Goal: Information Seeking & Learning: Learn about a topic

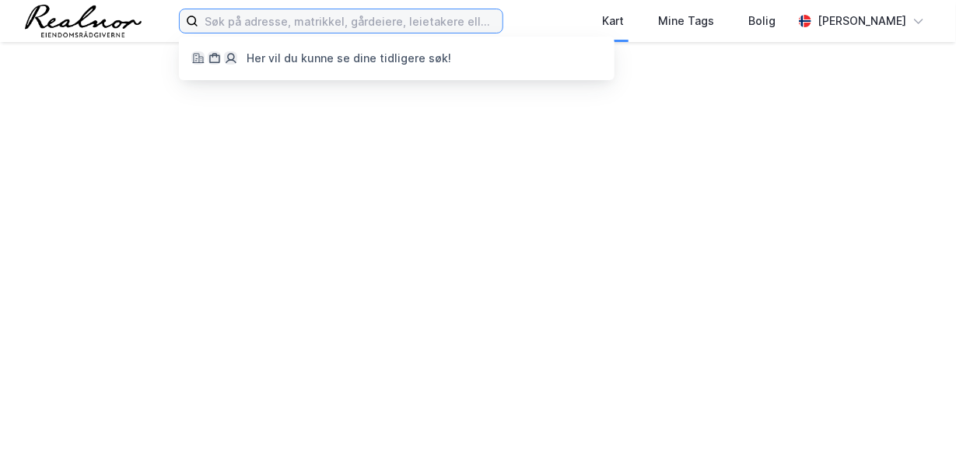
click at [305, 27] on input at bounding box center [350, 20] width 304 height 23
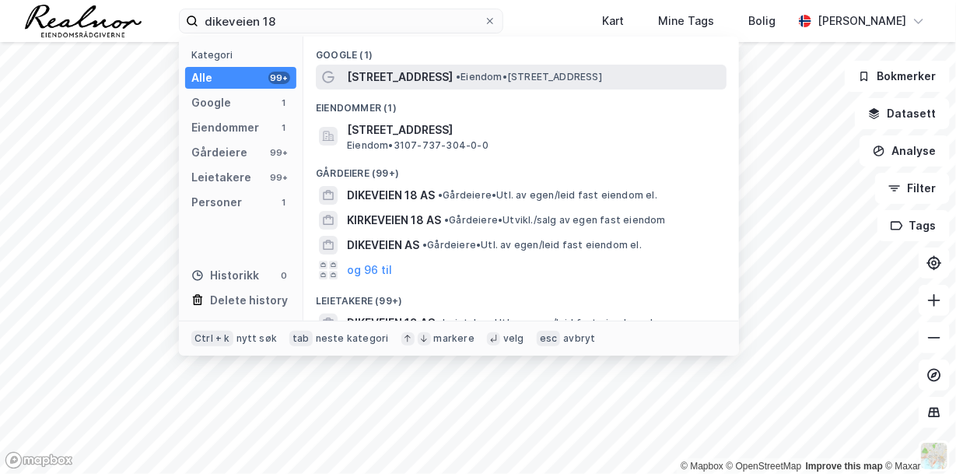
click at [459, 70] on div "[STREET_ADDRESS] • Eiendom • [STREET_ADDRESS]" at bounding box center [535, 77] width 377 height 19
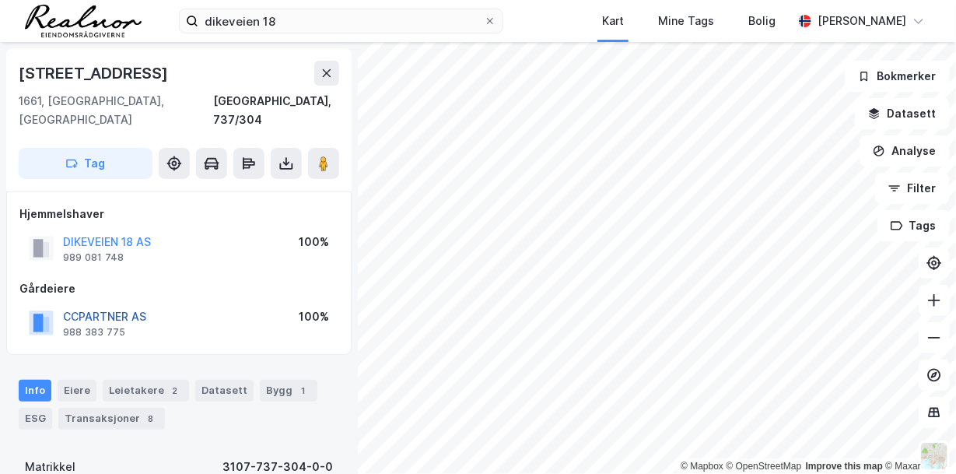
click at [0, 0] on button "CCPARTNER AS" at bounding box center [0, 0] width 0 height 0
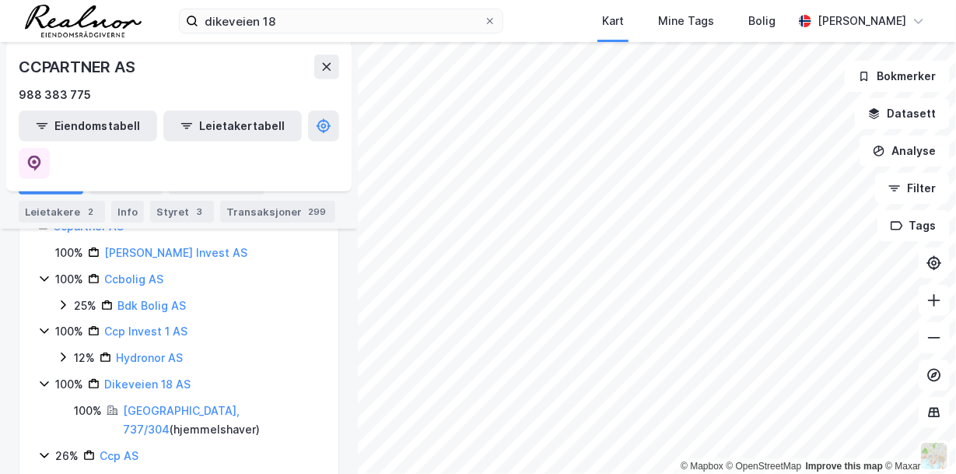
scroll to position [233, 0]
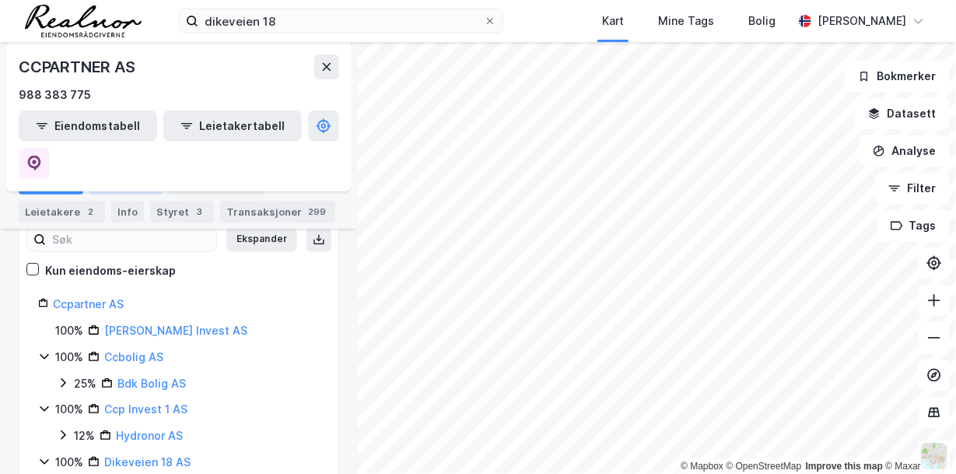
click at [131, 182] on div "Aksjonærer" at bounding box center [125, 184] width 73 height 22
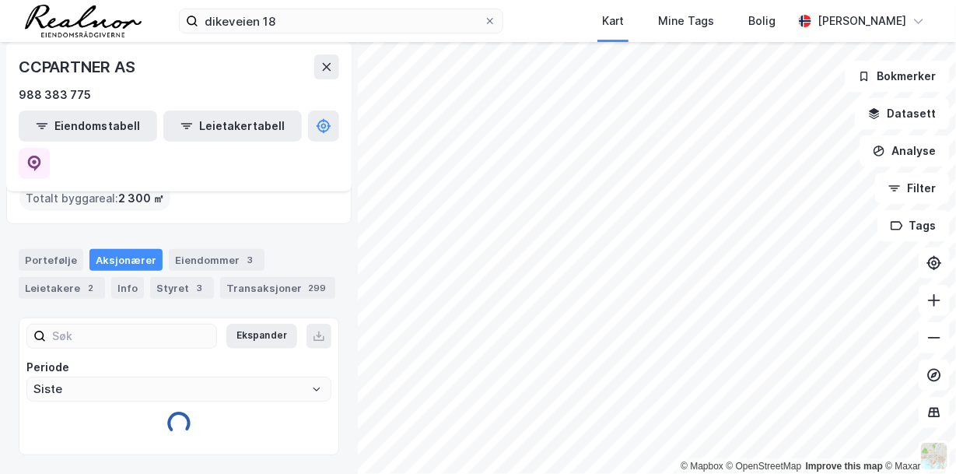
scroll to position [87, 0]
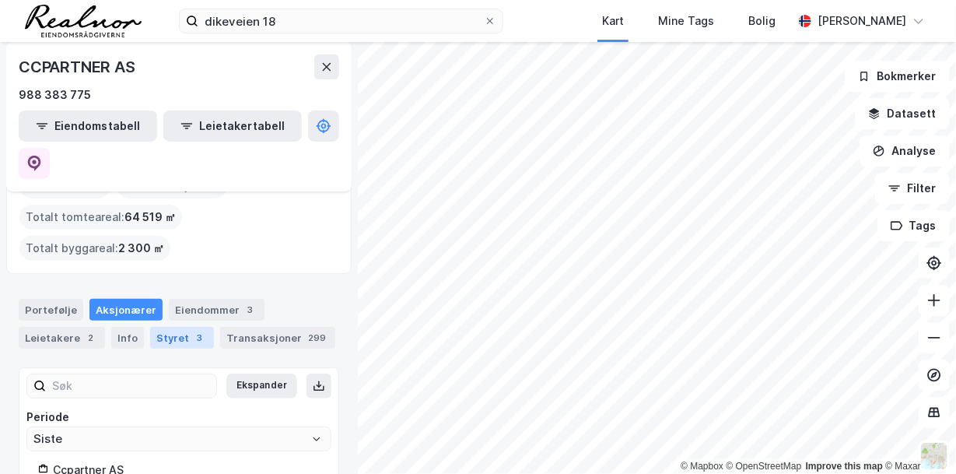
click at [180, 327] on div "Styret 3" at bounding box center [182, 338] width 64 height 22
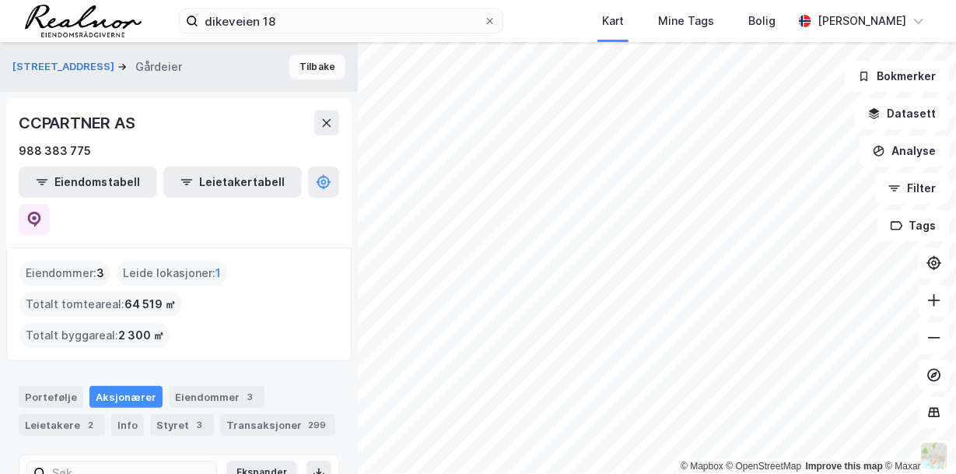
click at [297, 59] on button "Tilbake" at bounding box center [317, 66] width 56 height 25
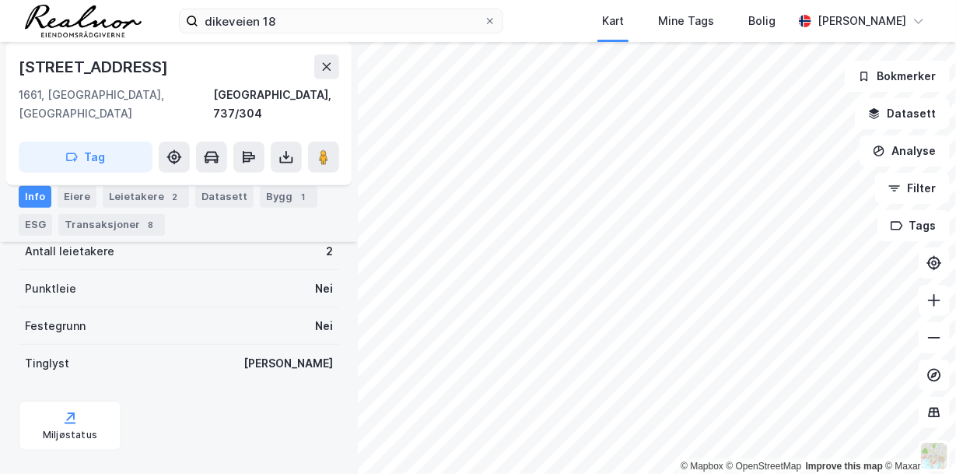
scroll to position [372, 0]
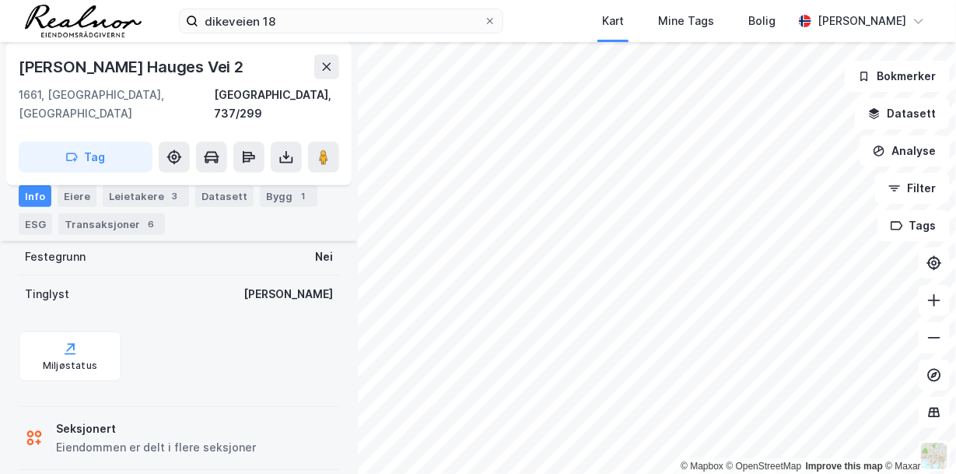
scroll to position [282, 0]
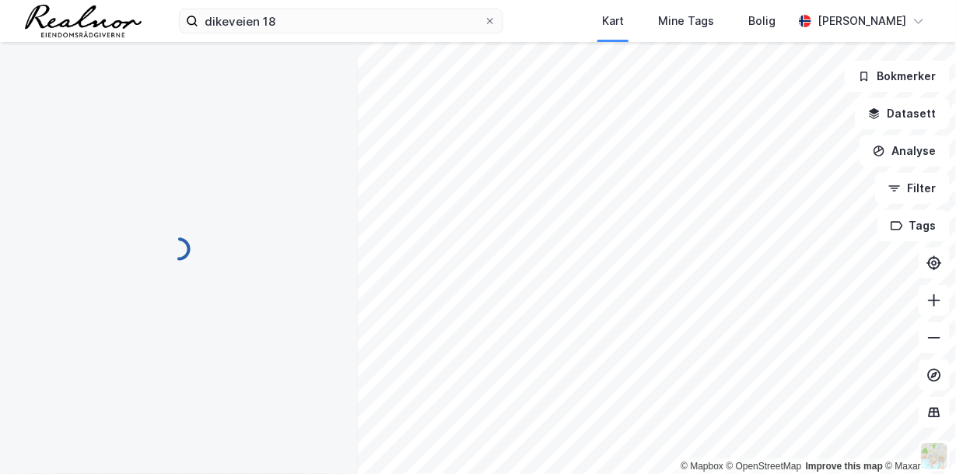
scroll to position [2, 0]
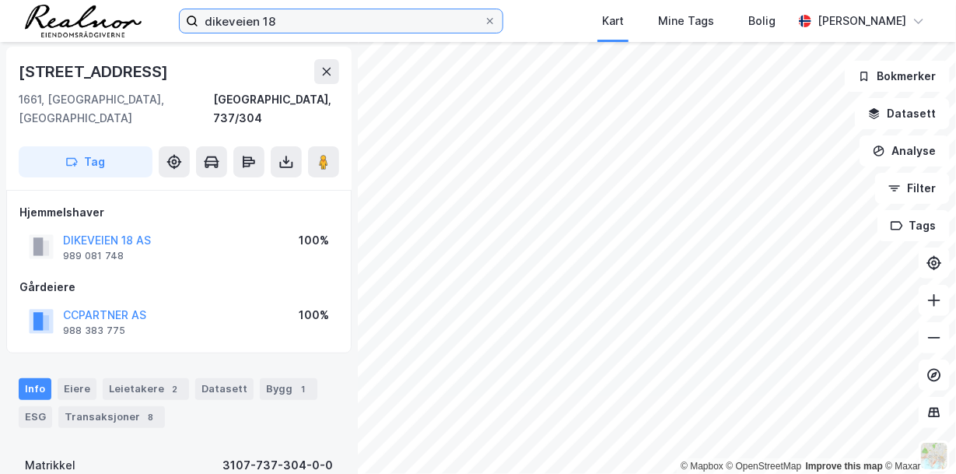
click at [265, 22] on input "dikeveien 18" at bounding box center [341, 20] width 286 height 23
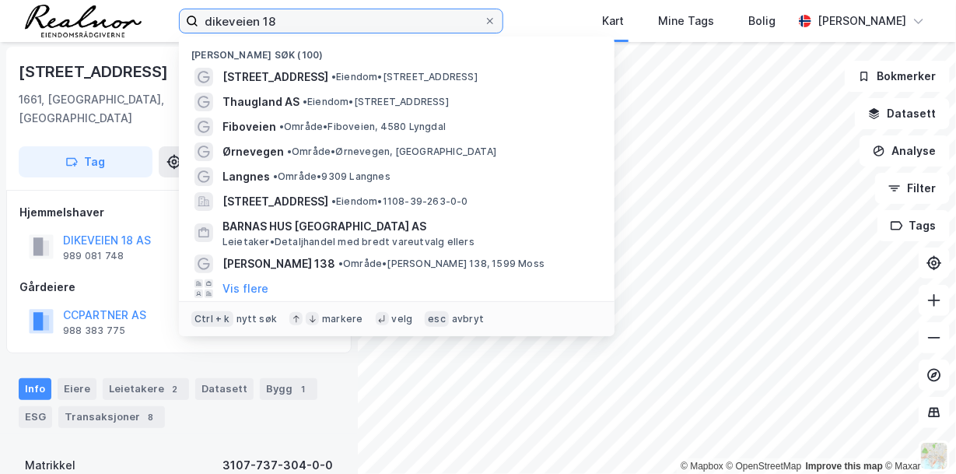
drag, startPoint x: 267, startPoint y: 19, endPoint x: 283, endPoint y: 16, distance: 16.5
click at [283, 16] on input "dikeveien 18" at bounding box center [341, 20] width 286 height 23
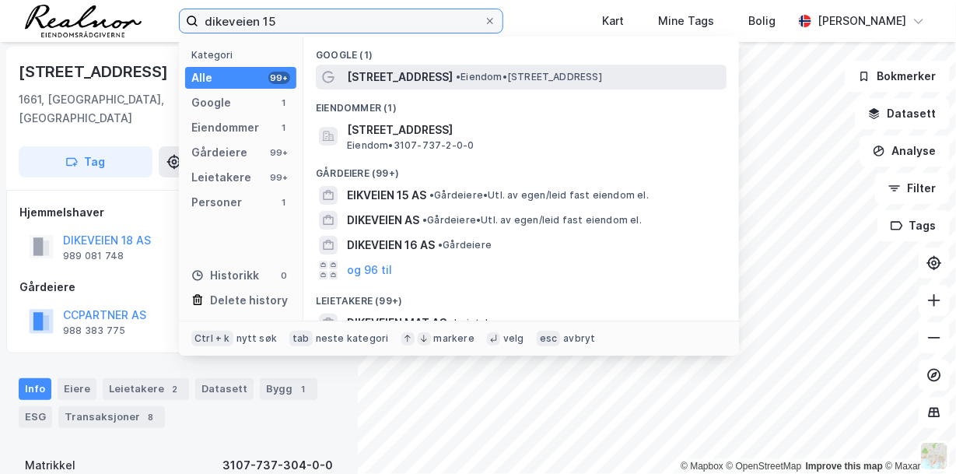
type input "dikeveien 15"
click at [456, 74] on span "• Eiendom • [STREET_ADDRESS]" at bounding box center [529, 77] width 146 height 12
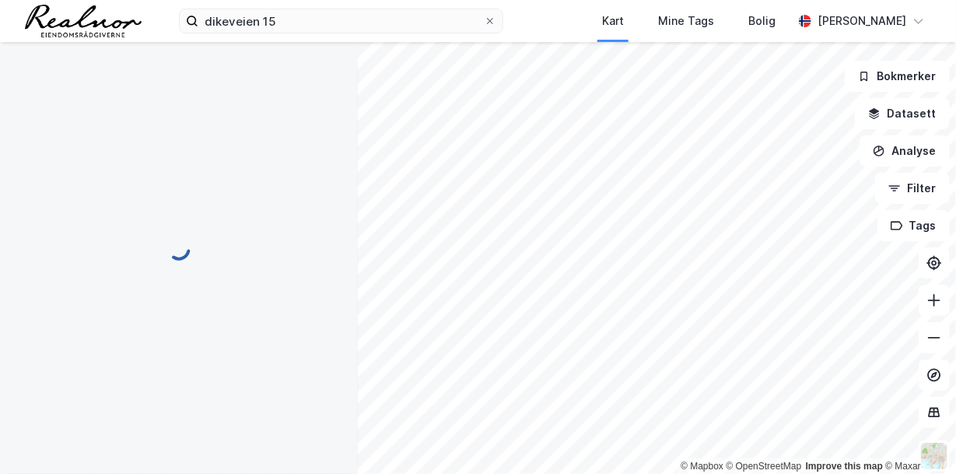
scroll to position [2, 0]
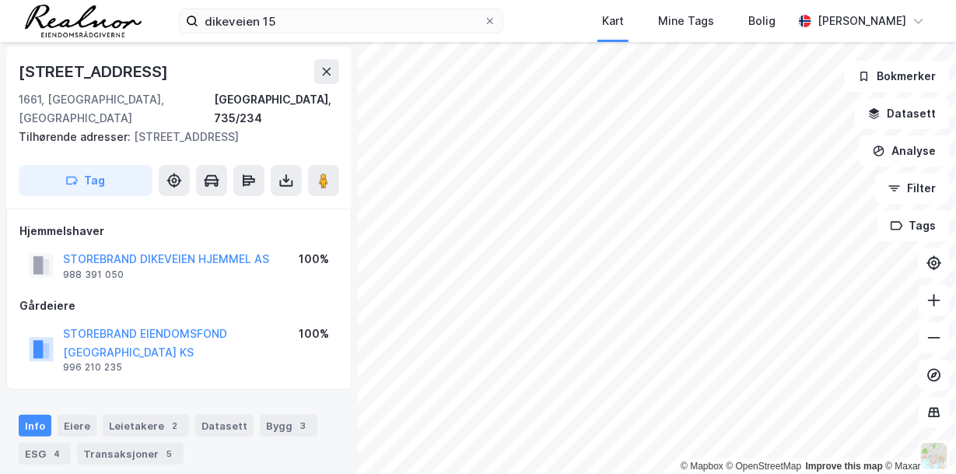
scroll to position [2, 0]
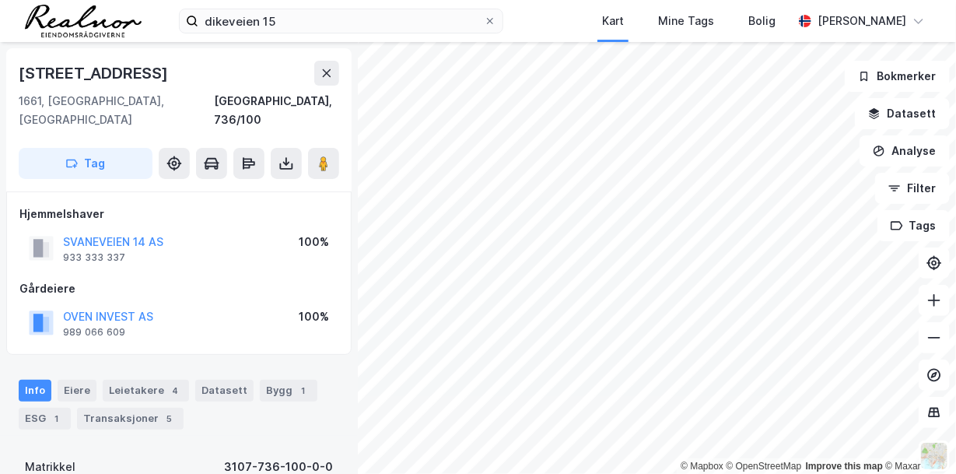
scroll to position [2, 0]
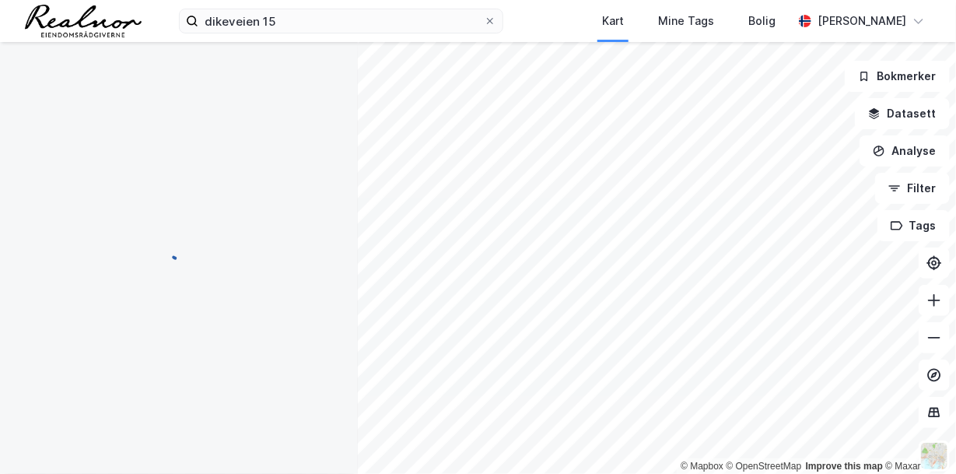
scroll to position [2, 0]
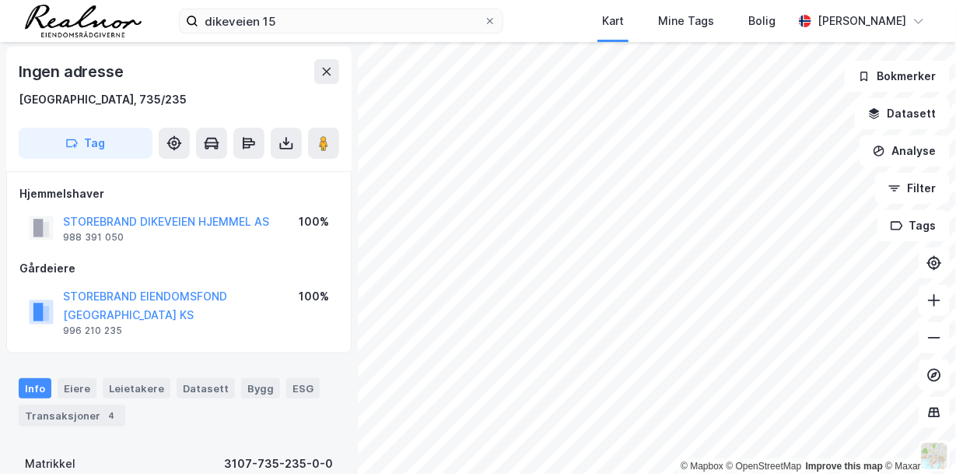
scroll to position [2, 0]
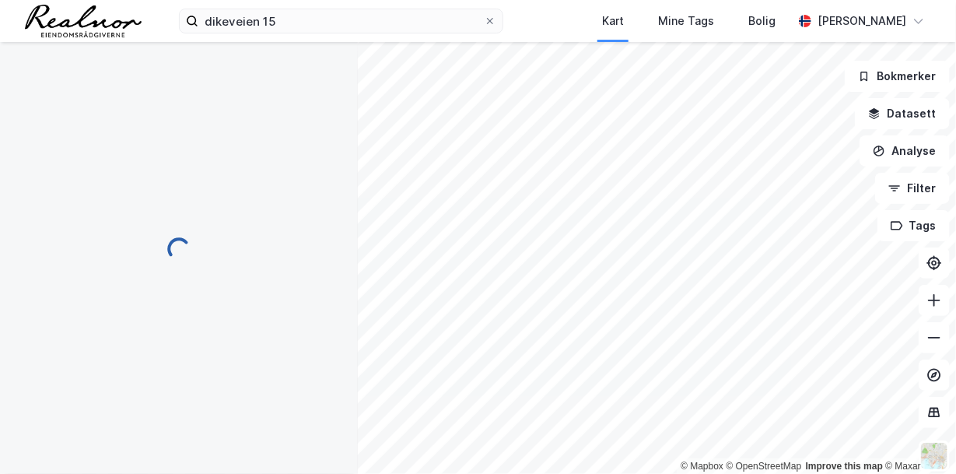
scroll to position [2, 0]
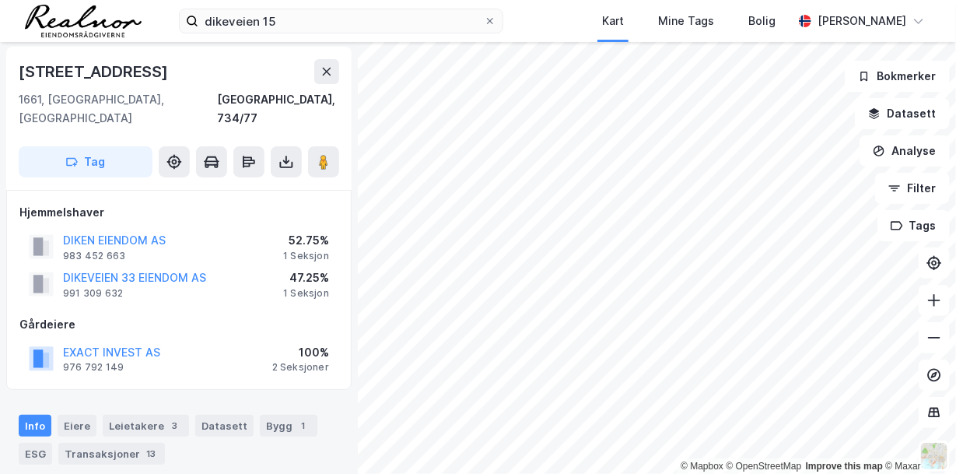
scroll to position [2, 0]
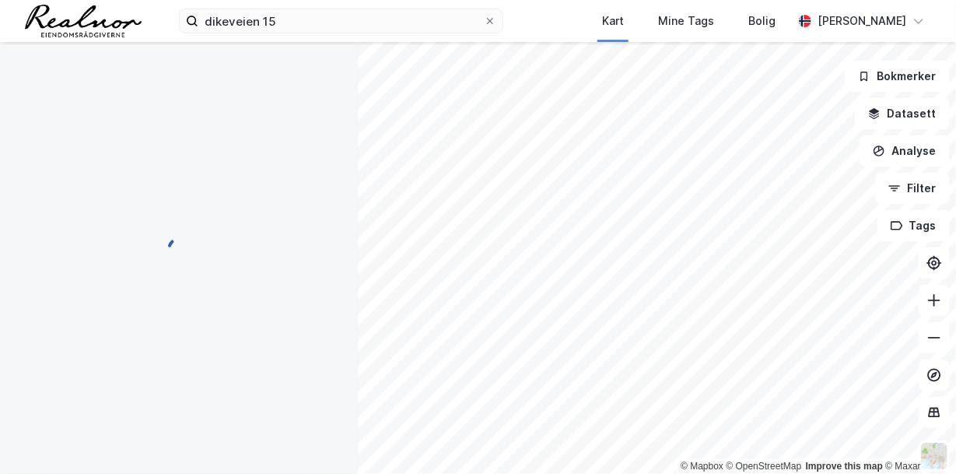
scroll to position [2, 0]
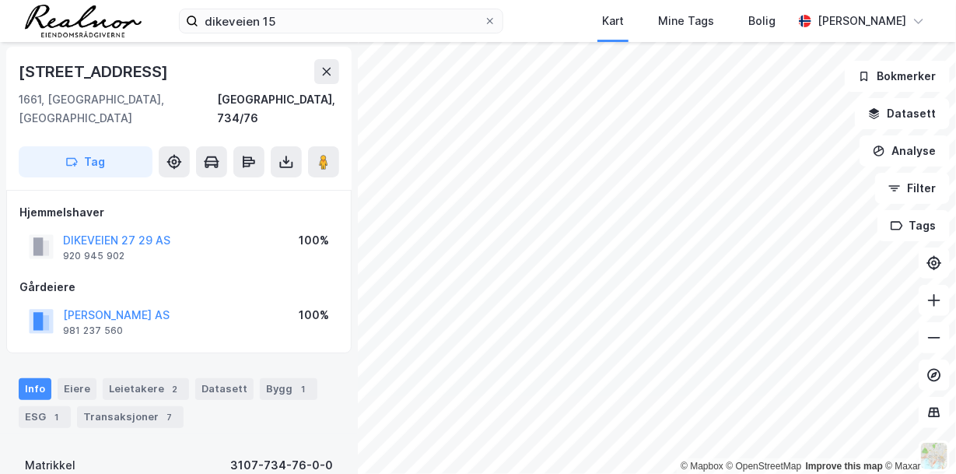
scroll to position [2, 0]
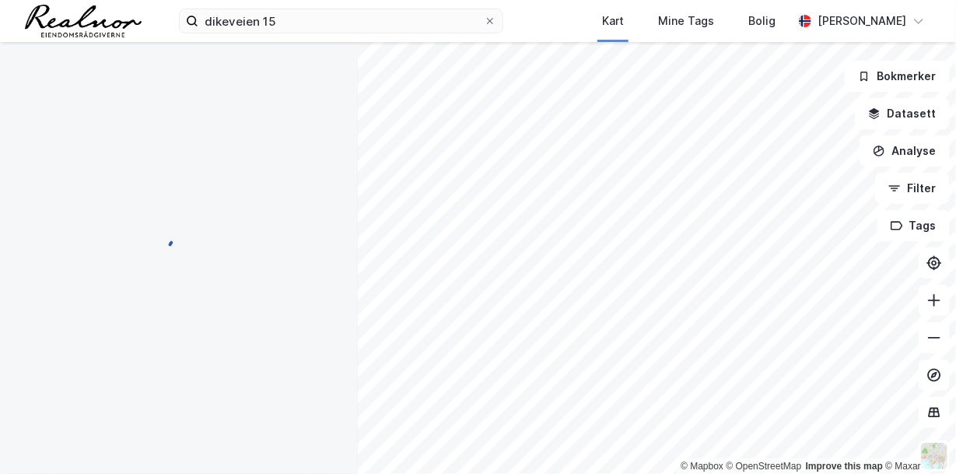
scroll to position [2, 0]
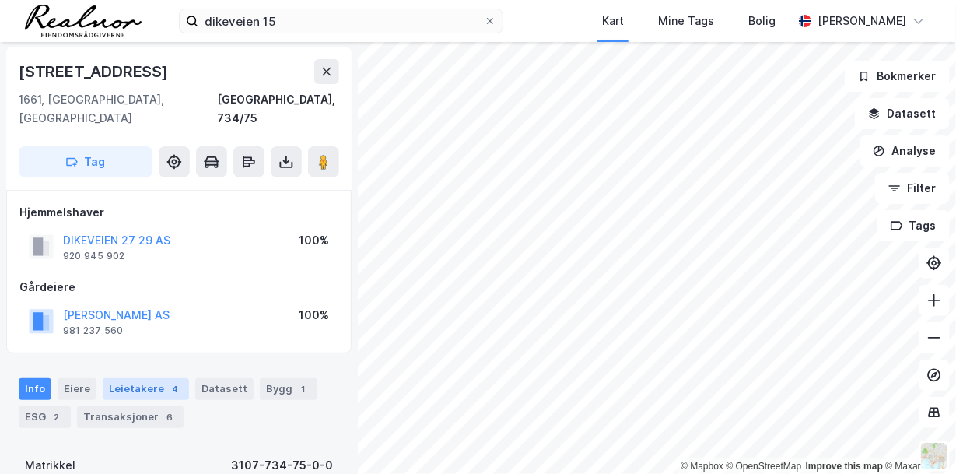
click at [159, 378] on div "Leietakere 4" at bounding box center [146, 389] width 86 height 22
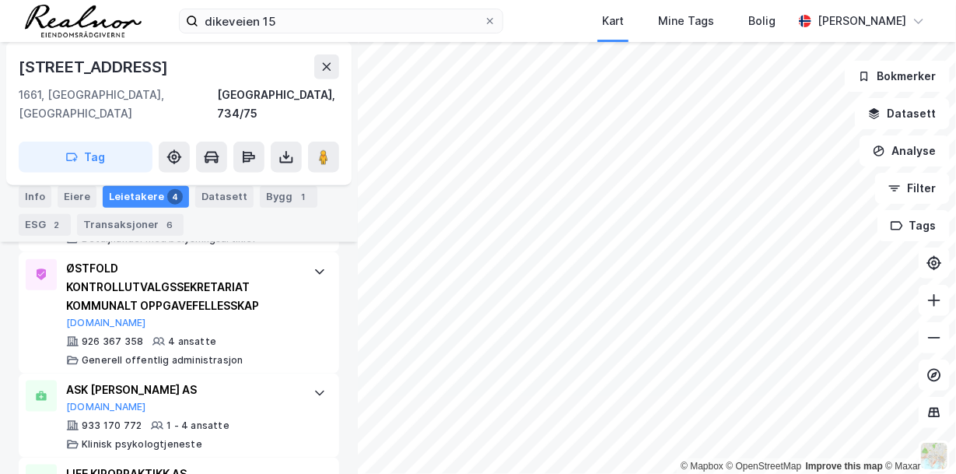
scroll to position [565, 0]
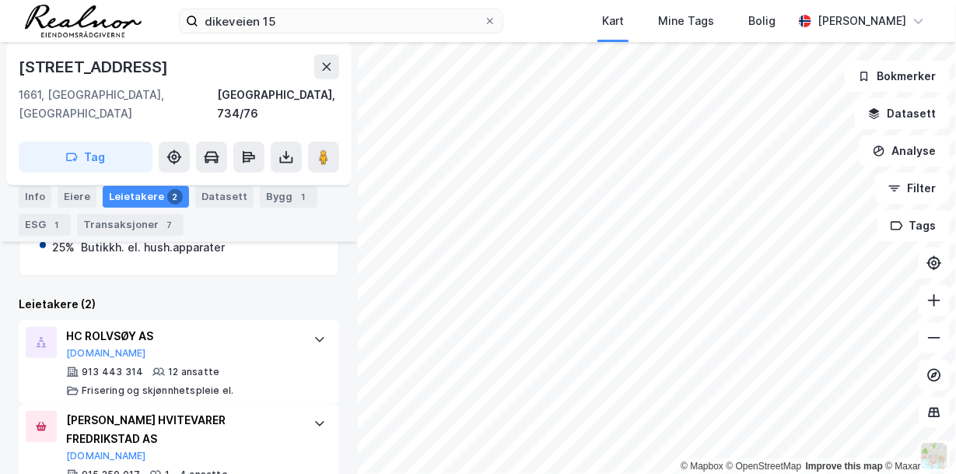
scroll to position [395, 0]
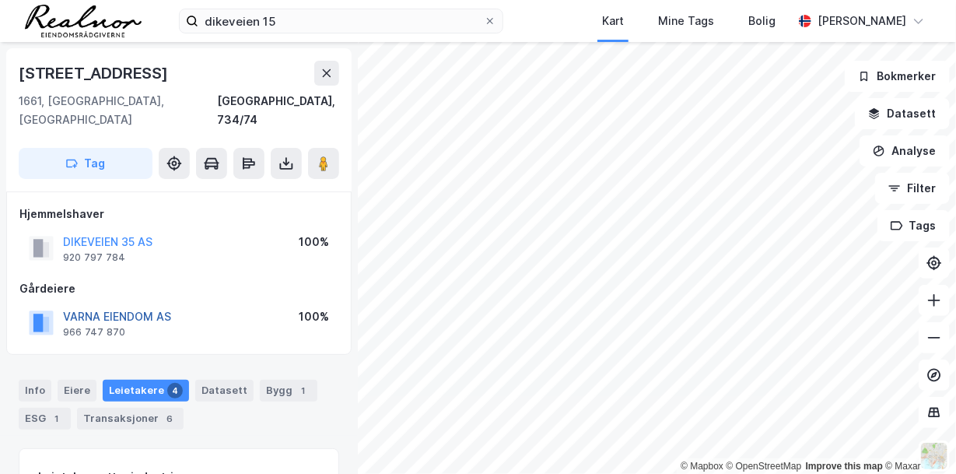
click at [0, 0] on button "VARNA EIENDOM AS" at bounding box center [0, 0] width 0 height 0
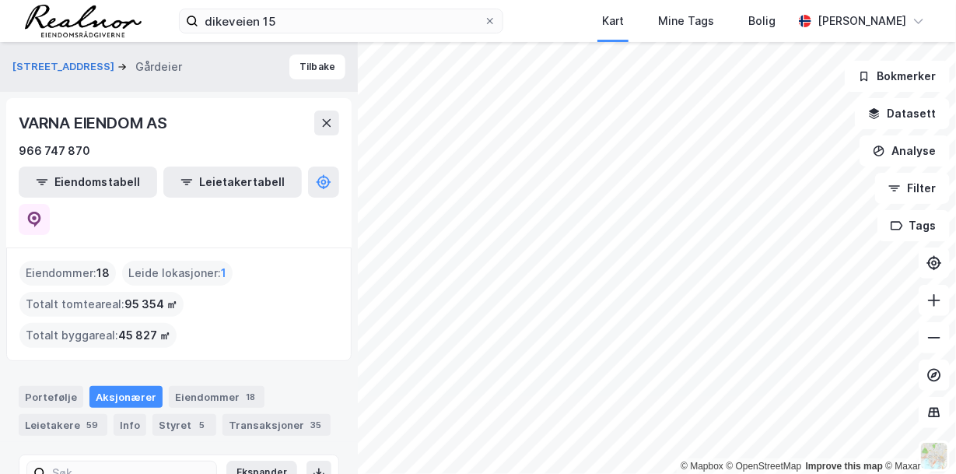
scroll to position [113, 0]
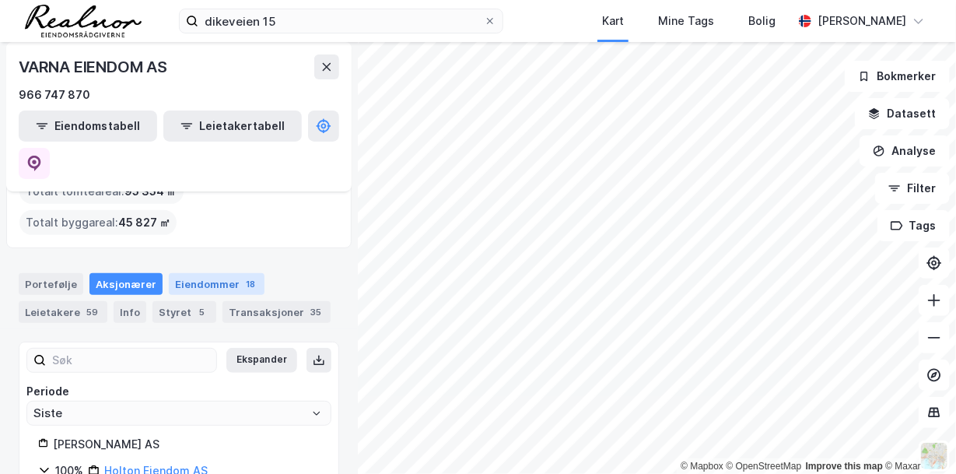
click at [205, 273] on div "Eiendommer 18" at bounding box center [217, 284] width 96 height 22
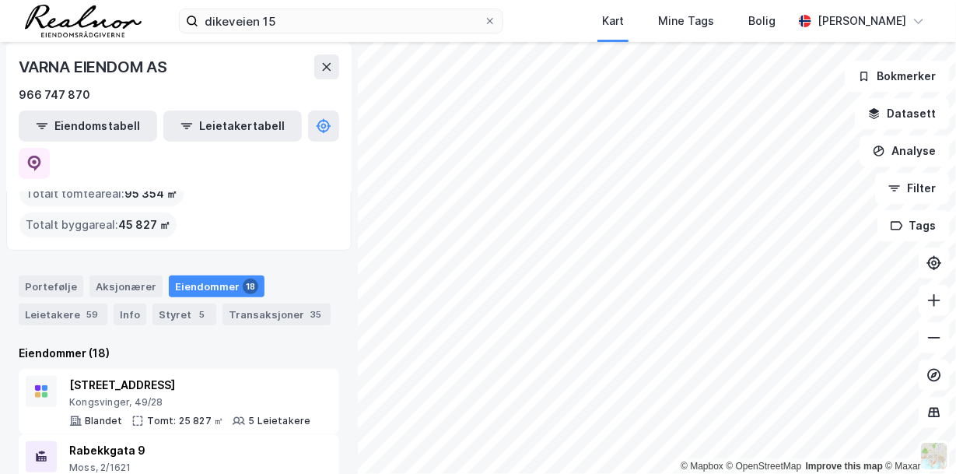
scroll to position [27, 0]
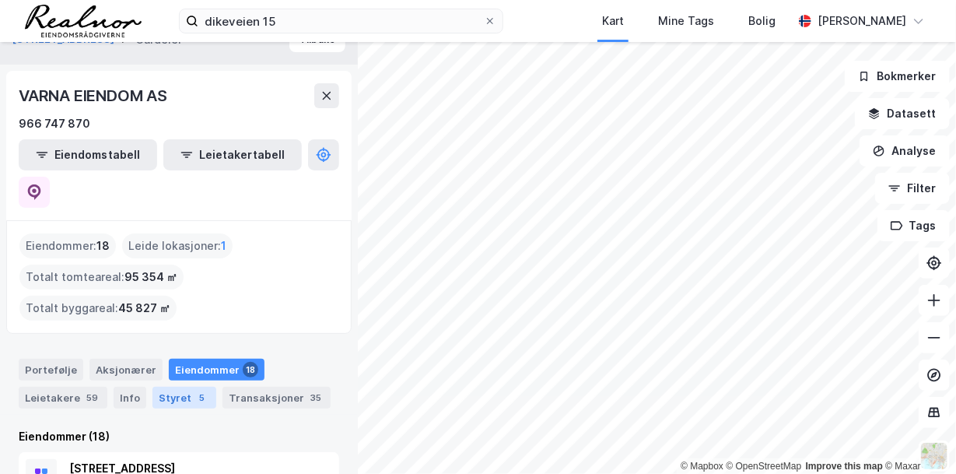
click at [178, 387] on div "Styret 5" at bounding box center [185, 398] width 64 height 22
